Goal: Ask a question

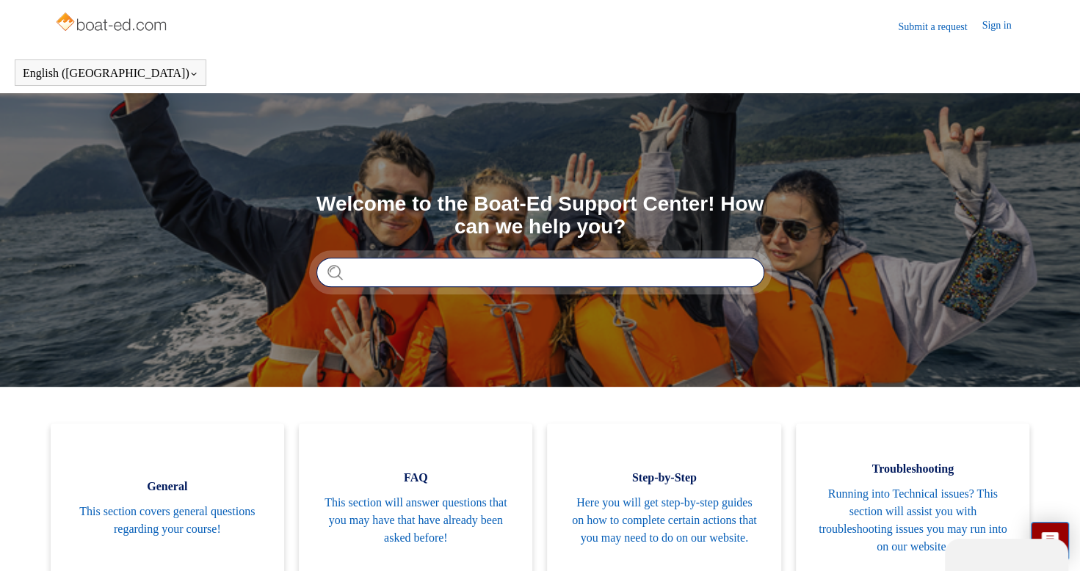
click at [354, 270] on input "Search" at bounding box center [540, 272] width 448 height 29
type input "**********"
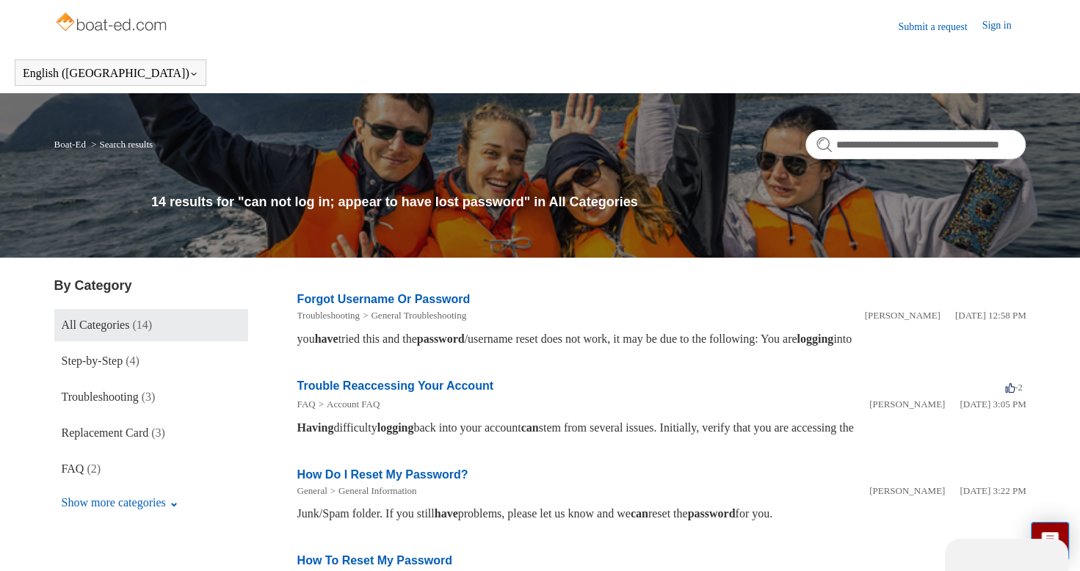
click at [473, 433] on div "Having difficulty logging back into your account can stem from several issues. …" at bounding box center [661, 428] width 729 height 18
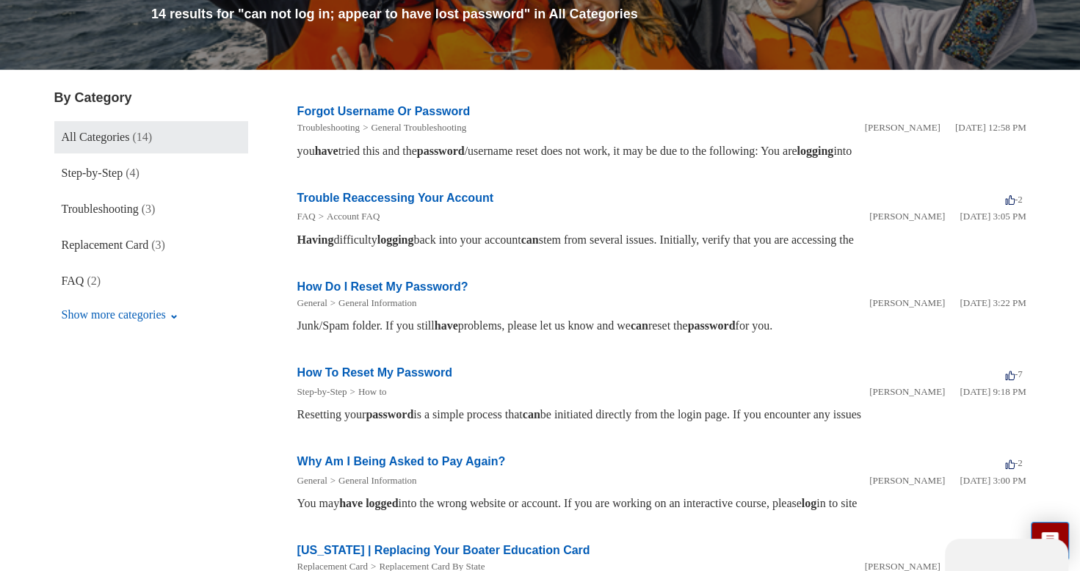
scroll to position [196, 0]
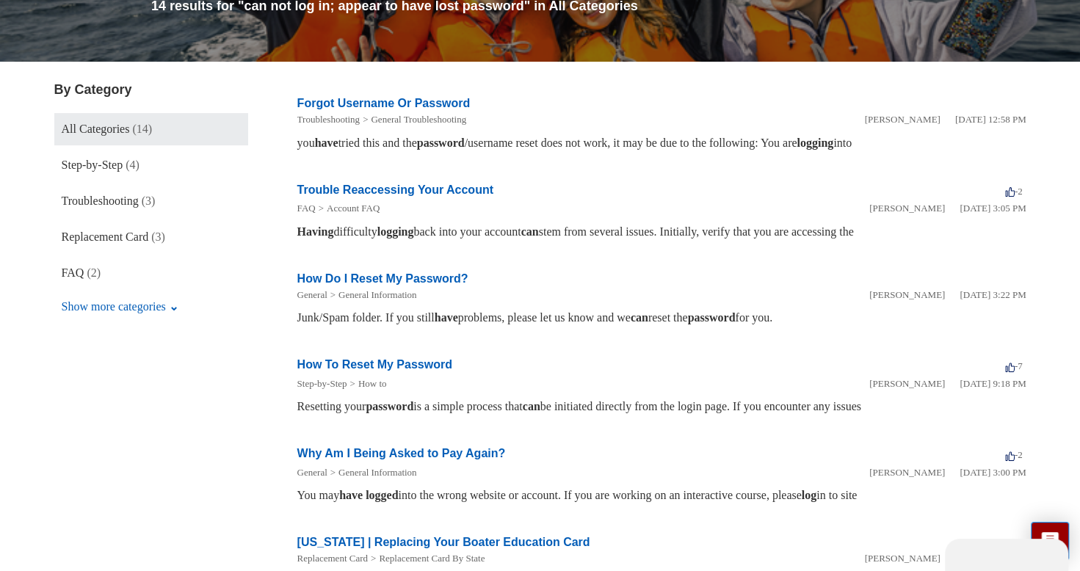
click at [948, 142] on div "you have tried this and the password /username reset does not work, it may be d…" at bounding box center [661, 143] width 729 height 18
click at [421, 362] on link "How To Reset My Password" at bounding box center [374, 364] width 155 height 12
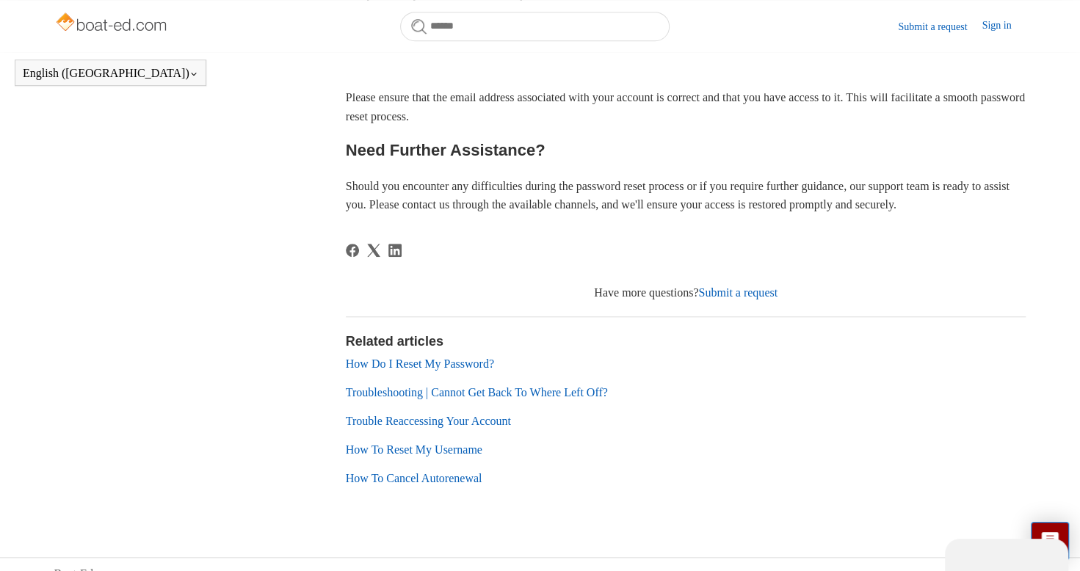
scroll to position [659, 0]
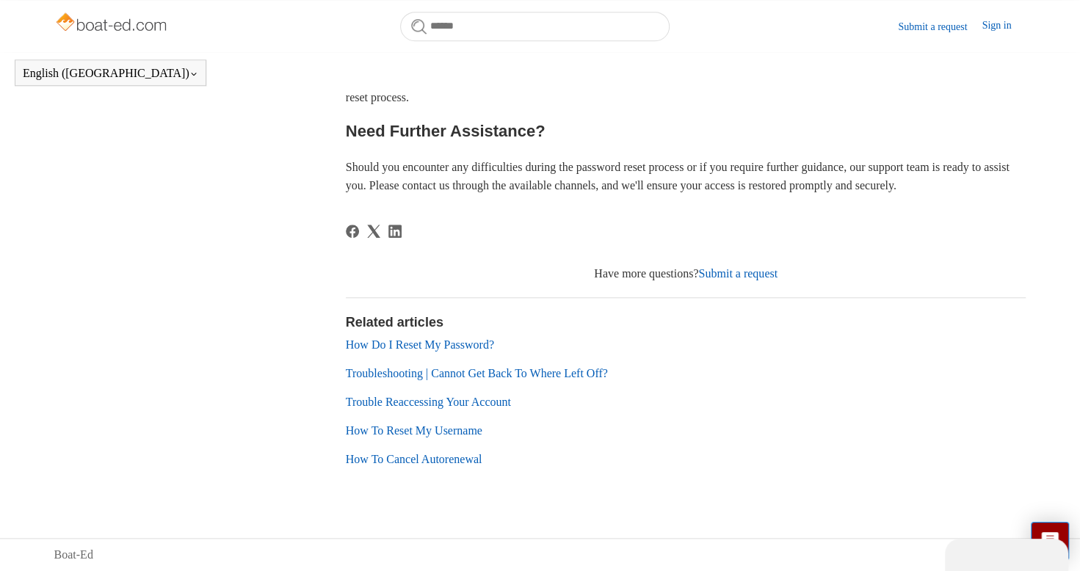
click at [710, 277] on link "Submit a request" at bounding box center [737, 273] width 79 height 12
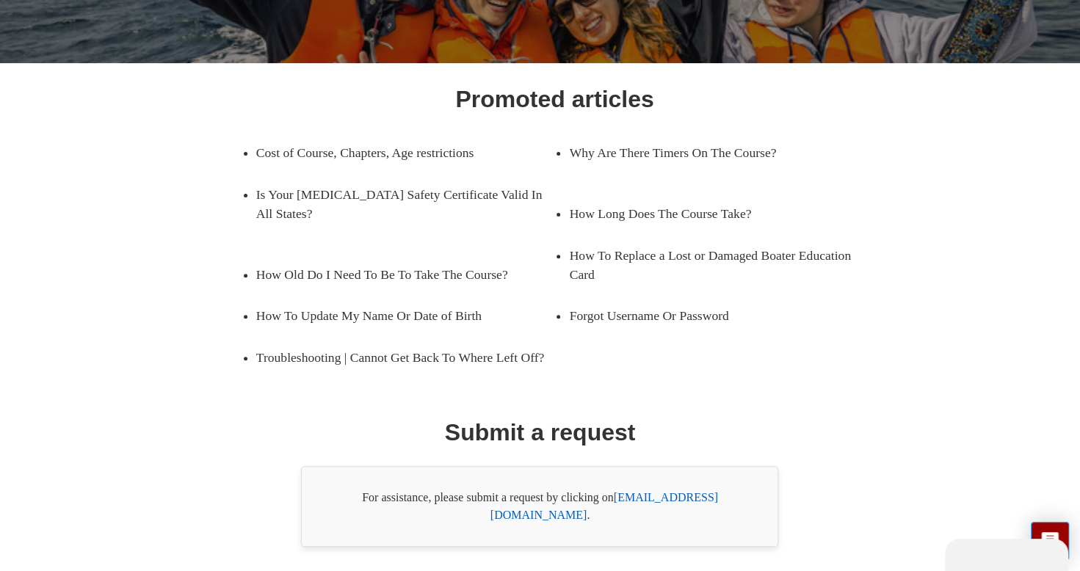
scroll to position [188, 0]
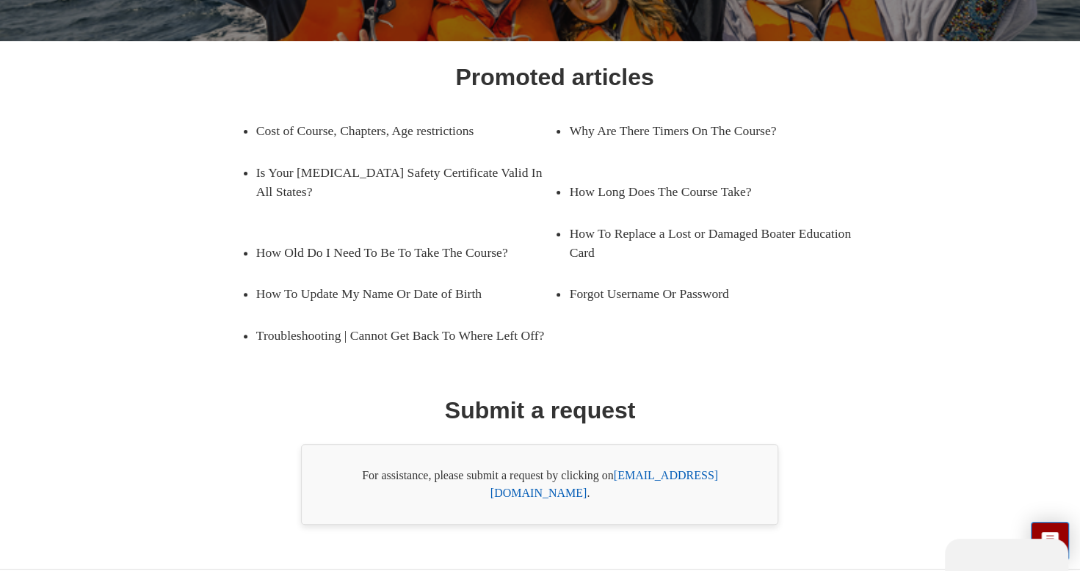
click at [650, 484] on div "For assistance, please submit a request by clicking on support@boat-ed.com ." at bounding box center [539, 484] width 477 height 81
click at [648, 493] on link "support@boat-ed.com" at bounding box center [604, 484] width 228 height 30
click at [672, 495] on link "support@boat-ed.com" at bounding box center [604, 484] width 228 height 30
click at [637, 494] on link "support@boat-ed.com" at bounding box center [604, 484] width 228 height 30
click at [967, 257] on div "Promoted articles Cost of Course, Chapters, Age restrictions Why Are There Time…" at bounding box center [540, 291] width 875 height 465
